Goal: Task Accomplishment & Management: Use online tool/utility

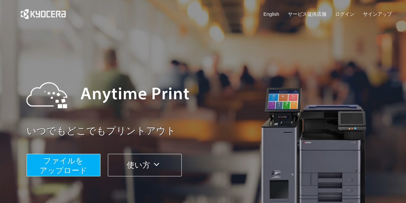
click at [74, 168] on span "ファイルを ​​アップロード" at bounding box center [64, 165] width 48 height 18
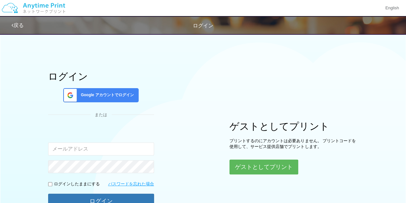
click at [96, 146] on input "email" at bounding box center [101, 148] width 106 height 13
type input "[EMAIL_ADDRESS][DOMAIN_NAME]"
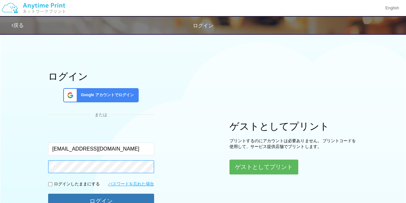
click at [48, 193] on button "ログイン" at bounding box center [101, 200] width 106 height 15
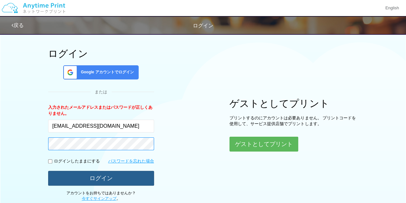
scroll to position [32, 0]
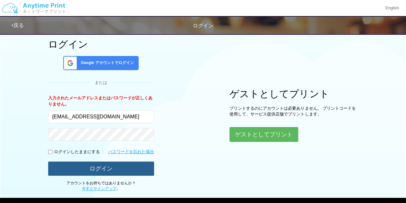
click at [118, 168] on button "ログイン" at bounding box center [101, 168] width 106 height 14
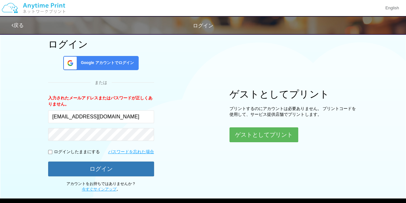
click at [102, 58] on div "Google アカウントでログイン" at bounding box center [100, 63] width 75 height 14
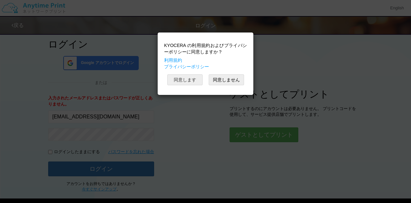
click at [181, 81] on button "同意します" at bounding box center [184, 79] width 35 height 11
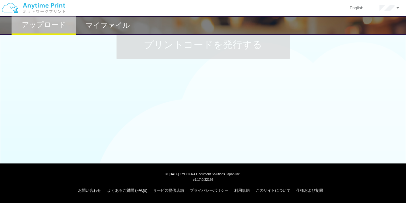
scroll to position [32, 0]
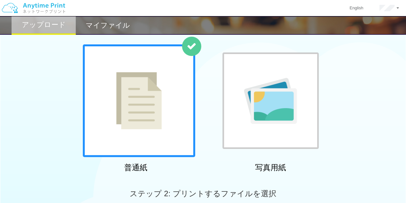
click at [128, 83] on img at bounding box center [139, 100] width 46 height 57
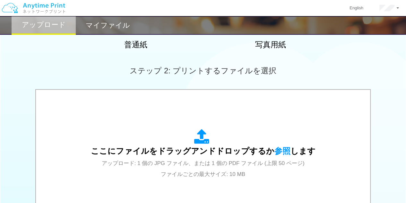
scroll to position [161, 0]
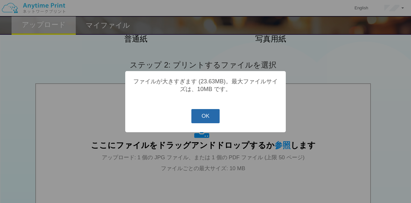
click at [207, 123] on button "OK" at bounding box center [205, 116] width 29 height 14
click at [215, 120] on button "OK" at bounding box center [205, 116] width 29 height 14
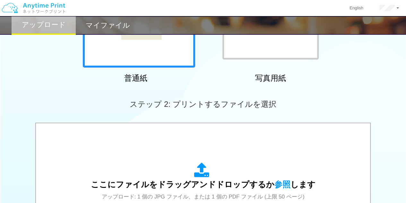
scroll to position [193, 0]
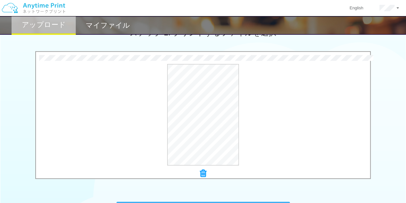
click at [381, 77] on div "7.6 MB 印刷用5.pdf Check Error × 印刷用5.pdf プレビュー" at bounding box center [203, 116] width 406 height 131
click at [209, 112] on button "プレビュー" at bounding box center [206, 115] width 30 height 10
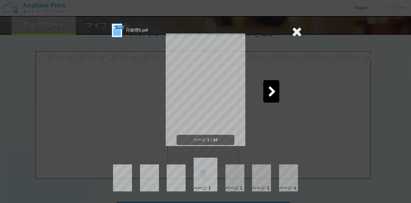
click at [269, 94] on icon at bounding box center [272, 91] width 8 height 11
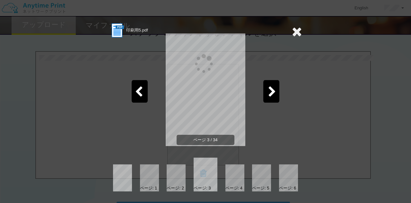
click at [269, 94] on icon at bounding box center [272, 91] width 8 height 11
click at [296, 32] on icon at bounding box center [297, 31] width 10 height 13
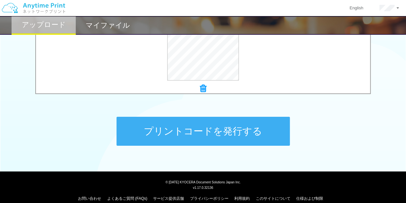
scroll to position [286, 0]
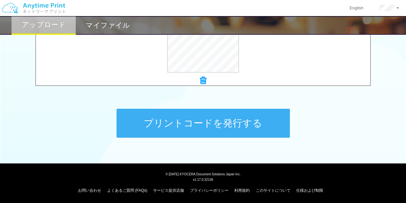
click at [232, 128] on button "プリントコードを発行する" at bounding box center [203, 123] width 173 height 29
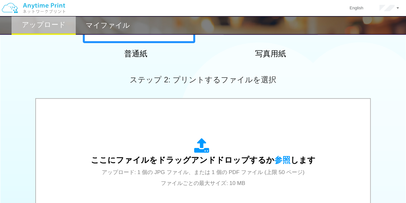
scroll to position [161, 0]
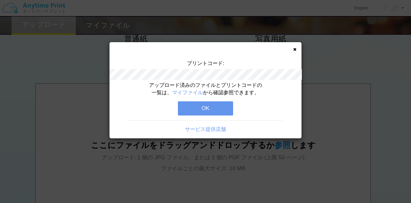
click at [205, 106] on button "OK" at bounding box center [205, 108] width 55 height 14
